Goal: Transaction & Acquisition: Purchase product/service

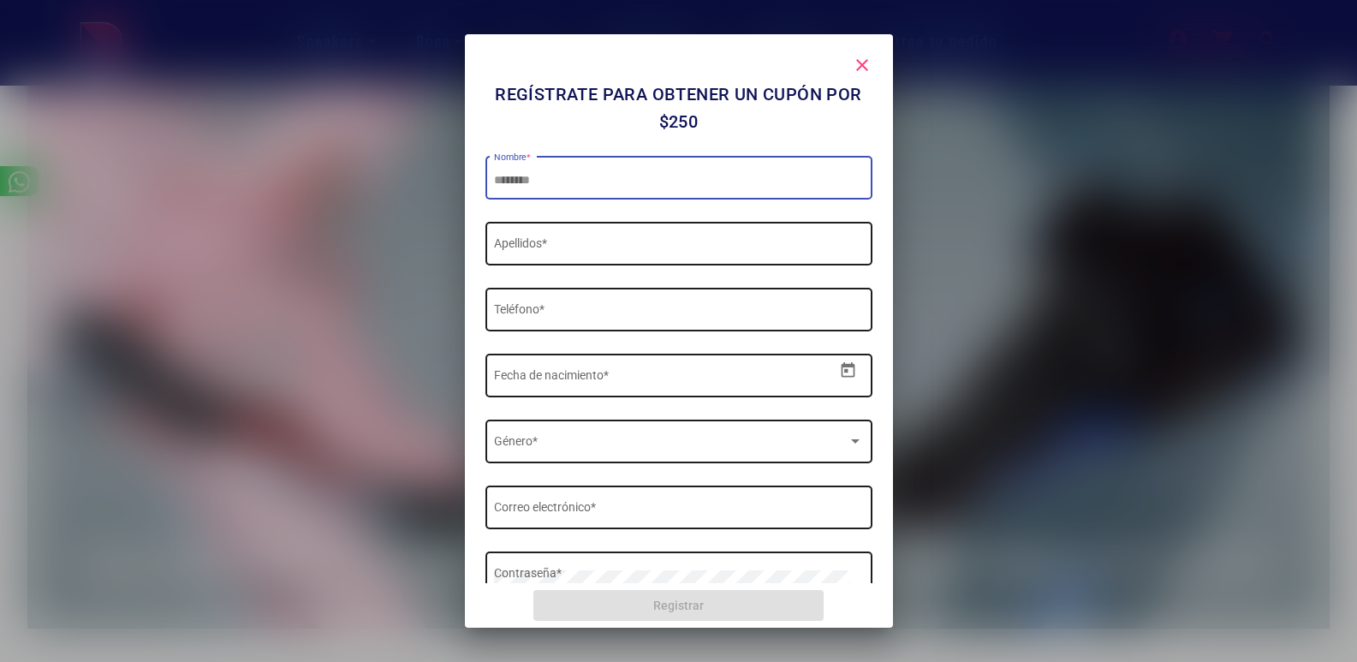
click at [321, 290] on div at bounding box center [678, 331] width 1357 height 662
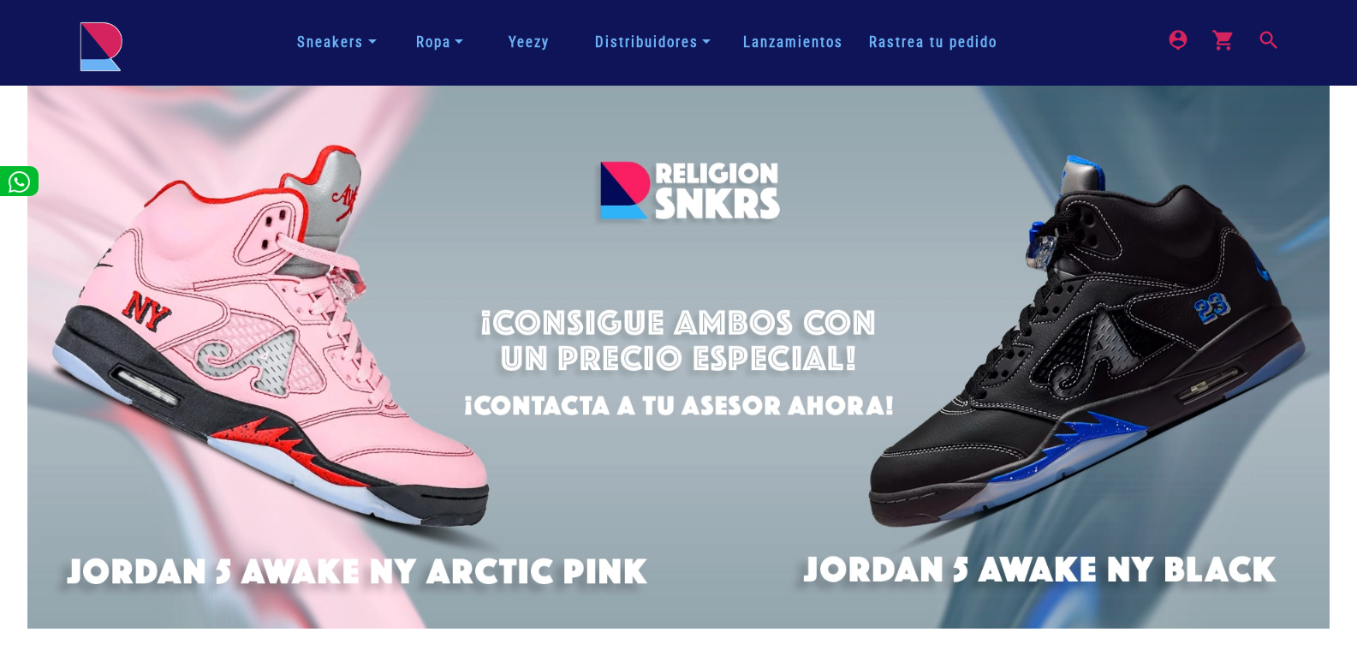
click at [1277, 49] on mat-icon "search" at bounding box center [1267, 38] width 21 height 21
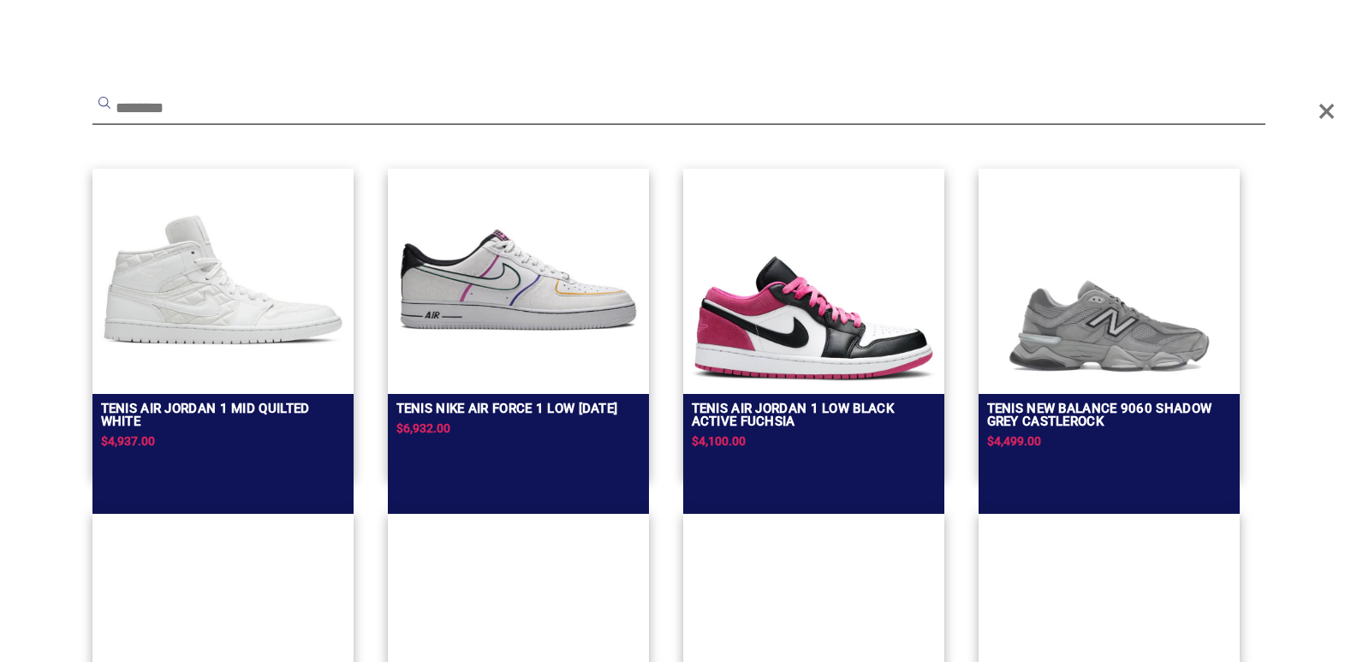
click at [1025, 100] on input "text" at bounding box center [678, 109] width 1173 height 31
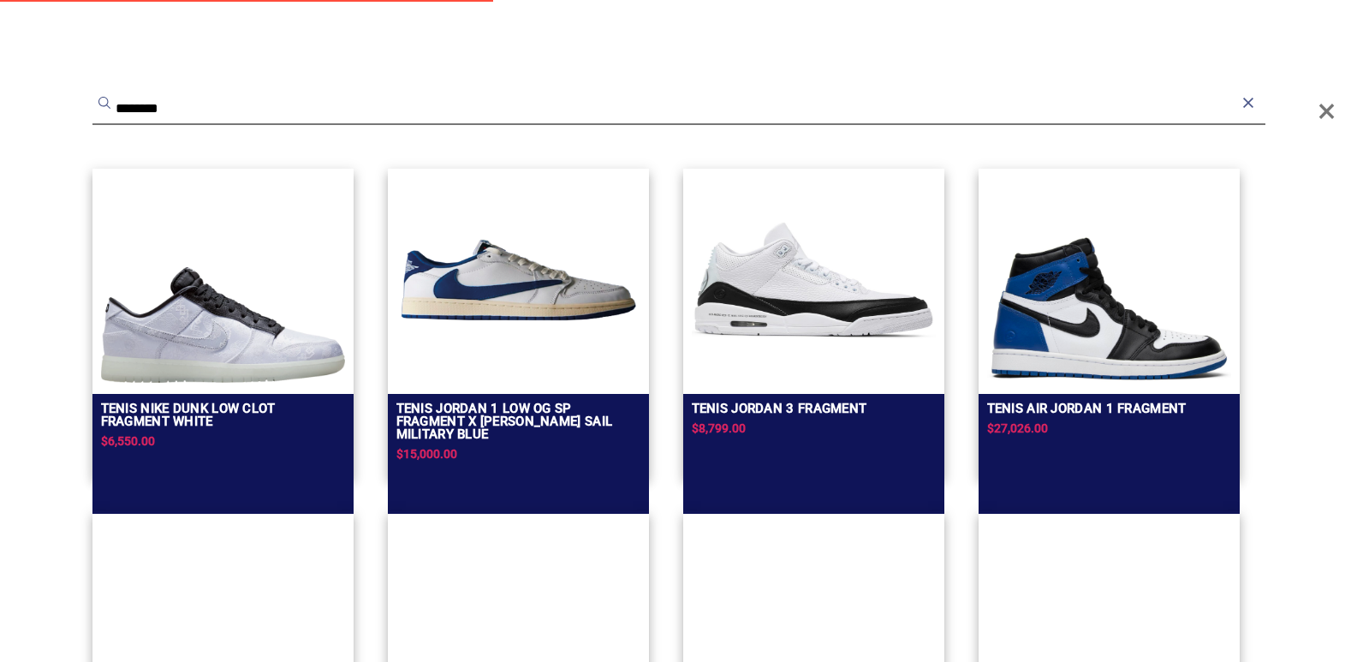
type input "********"
click at [584, 292] on img at bounding box center [518, 279] width 244 height 205
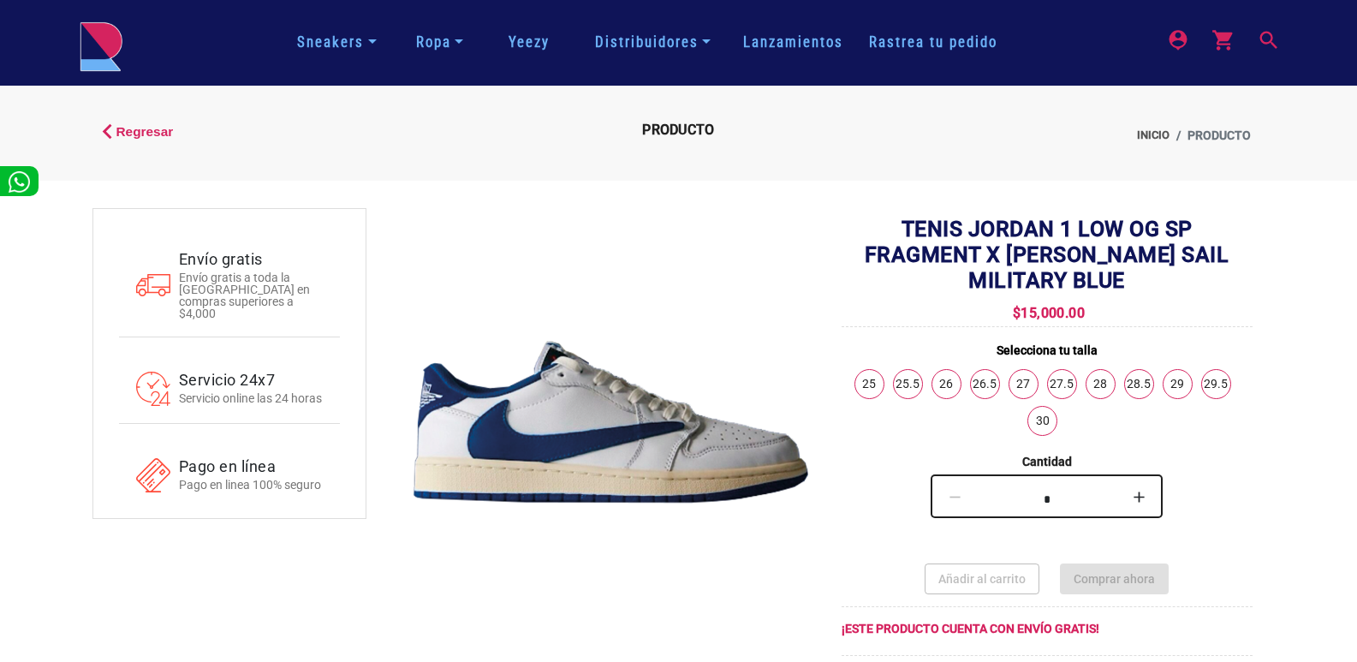
click at [100, 51] on img at bounding box center [101, 46] width 43 height 51
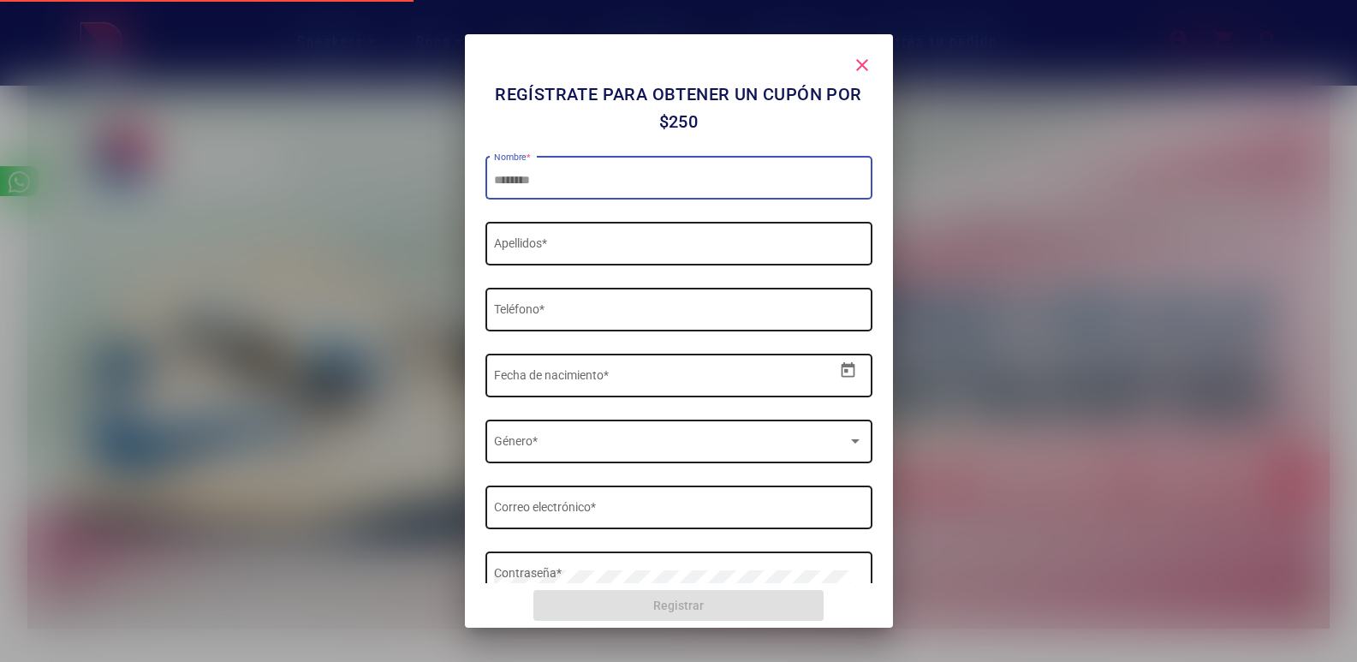
click at [364, 184] on div at bounding box center [678, 331] width 1357 height 662
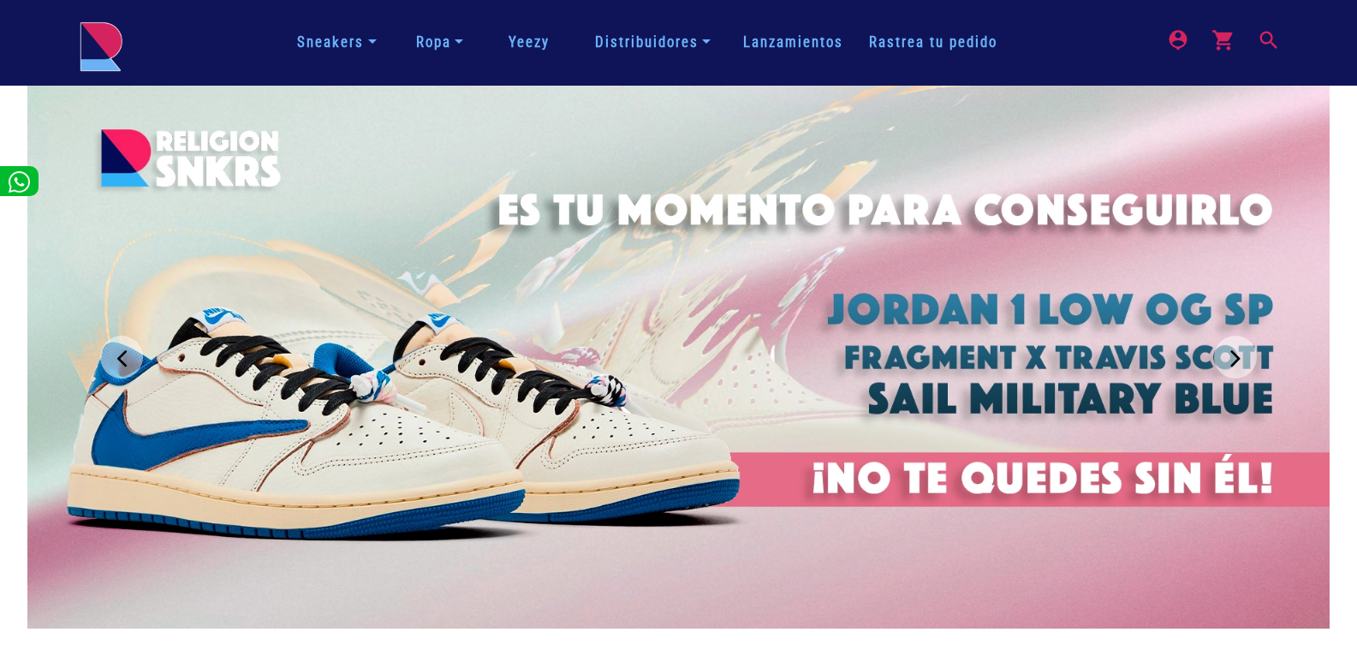
click at [1254, 357] on button "Next" at bounding box center [1235, 357] width 43 height 43
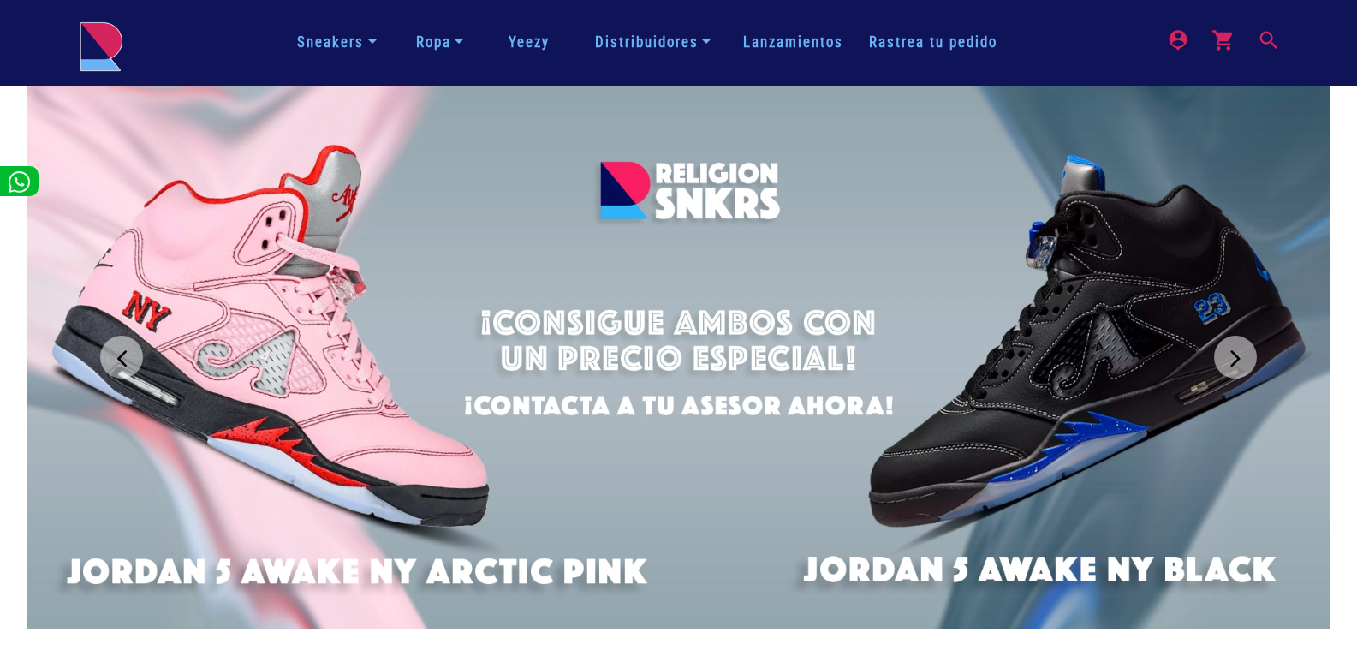
click at [1254, 357] on button "Next" at bounding box center [1235, 357] width 43 height 43
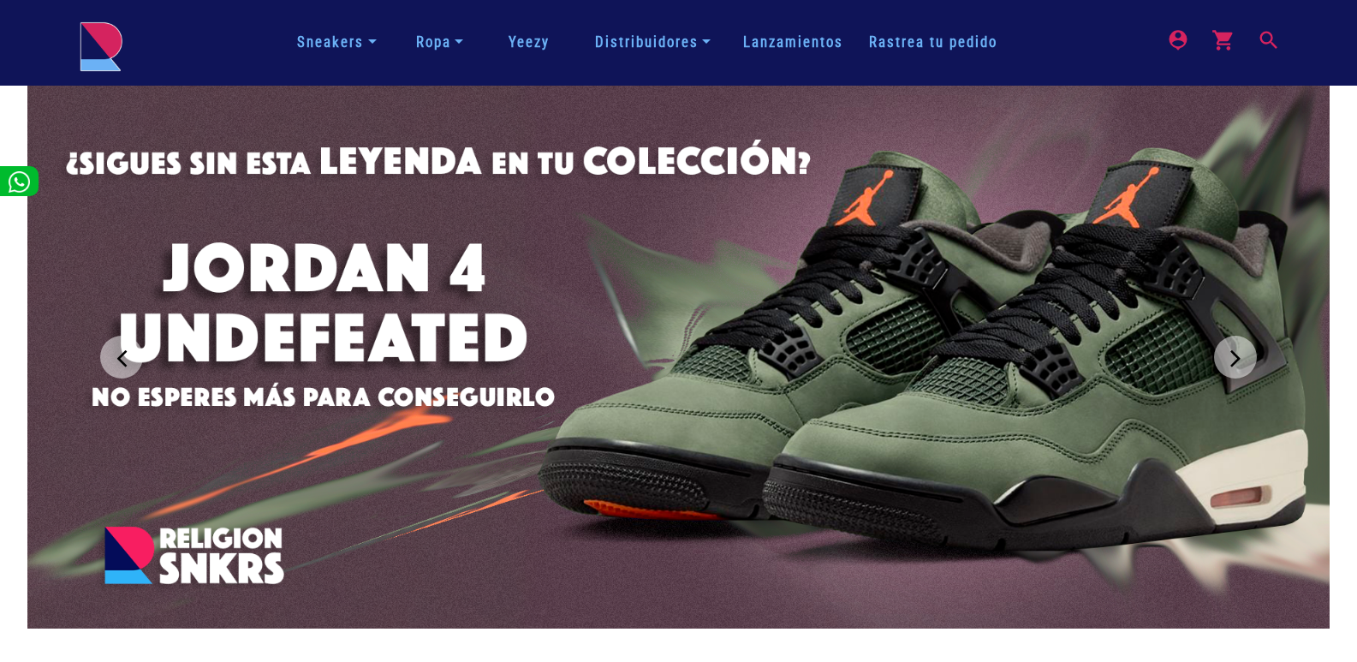
click at [1254, 357] on button "Next" at bounding box center [1235, 357] width 43 height 43
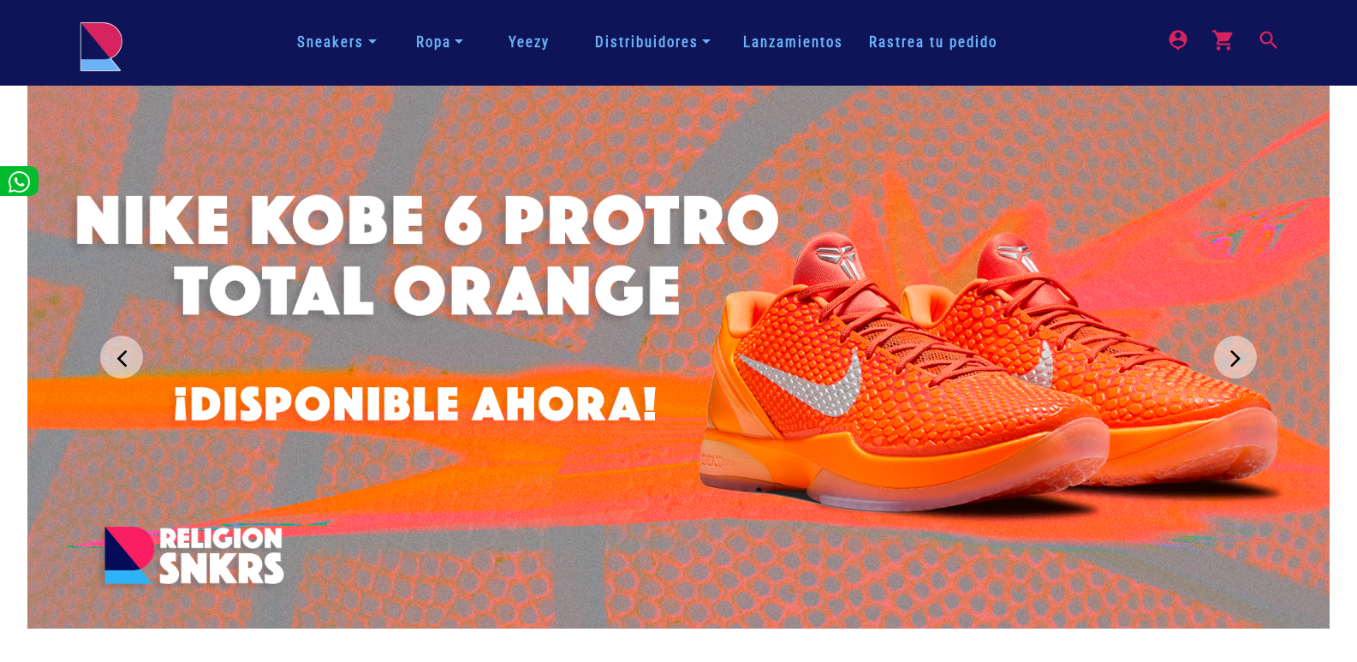
click at [1254, 357] on button "Next" at bounding box center [1235, 357] width 43 height 43
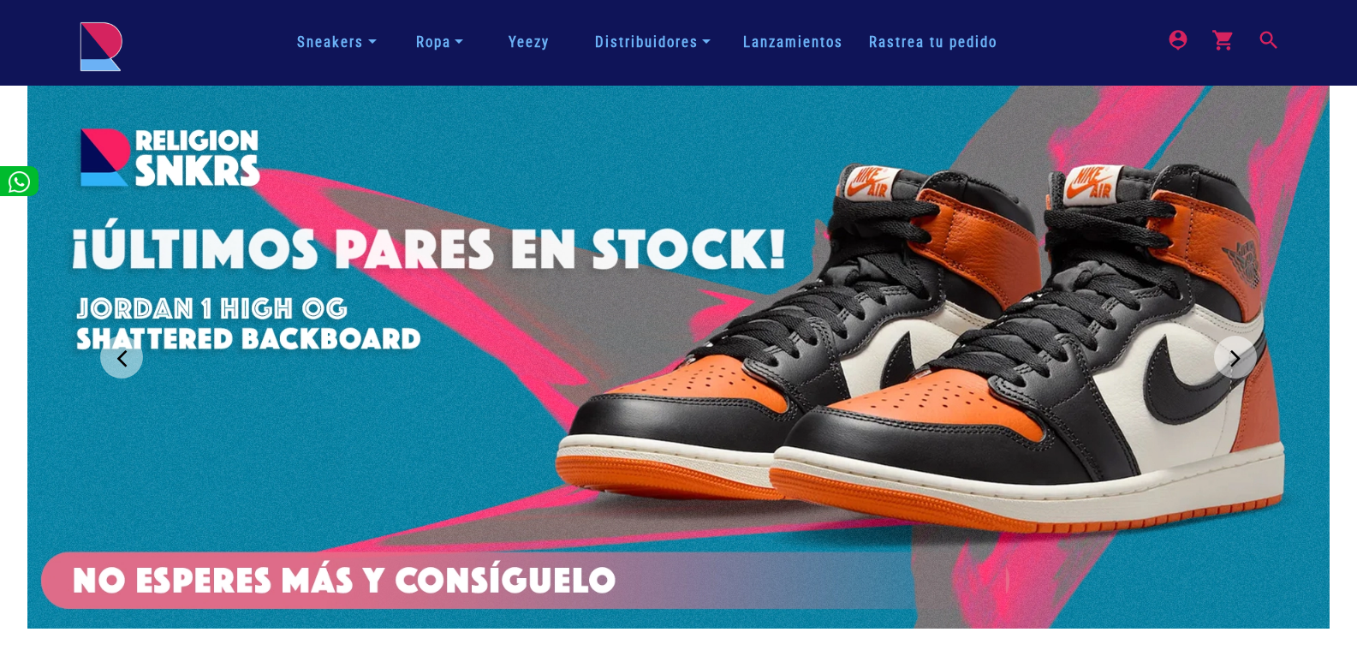
click at [1254, 357] on button "Next" at bounding box center [1235, 357] width 43 height 43
